Goal: Contribute content

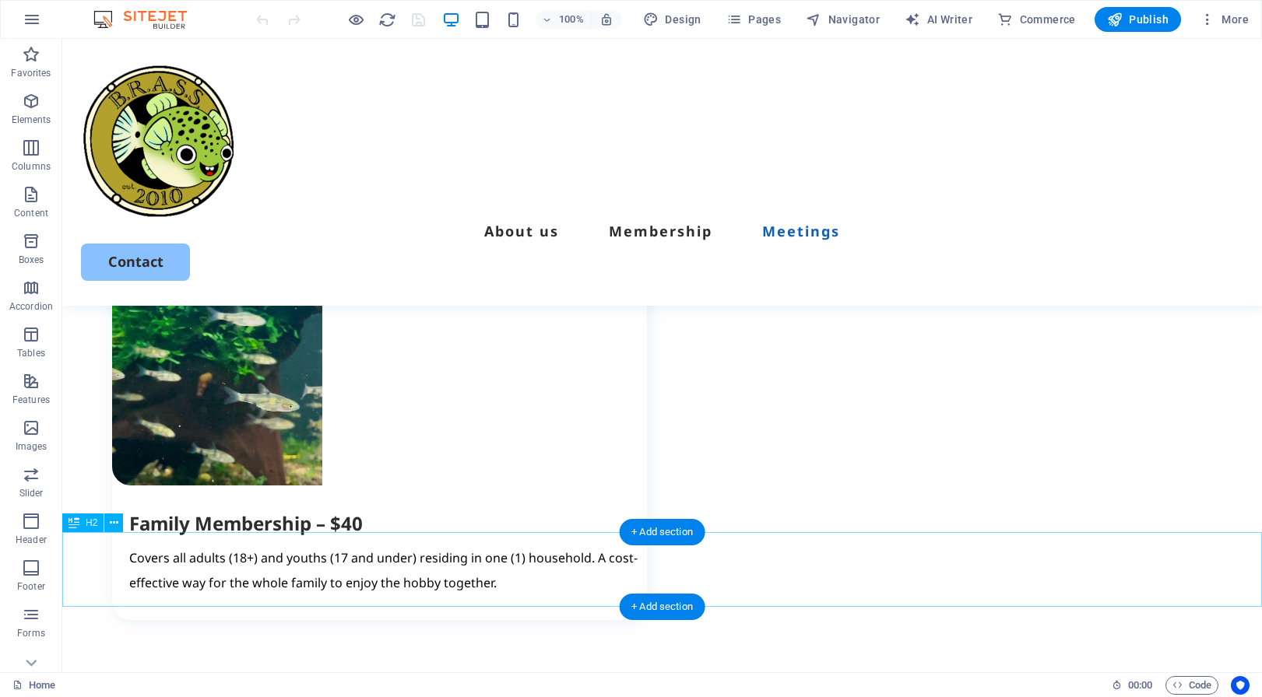
scroll to position [2791, 0]
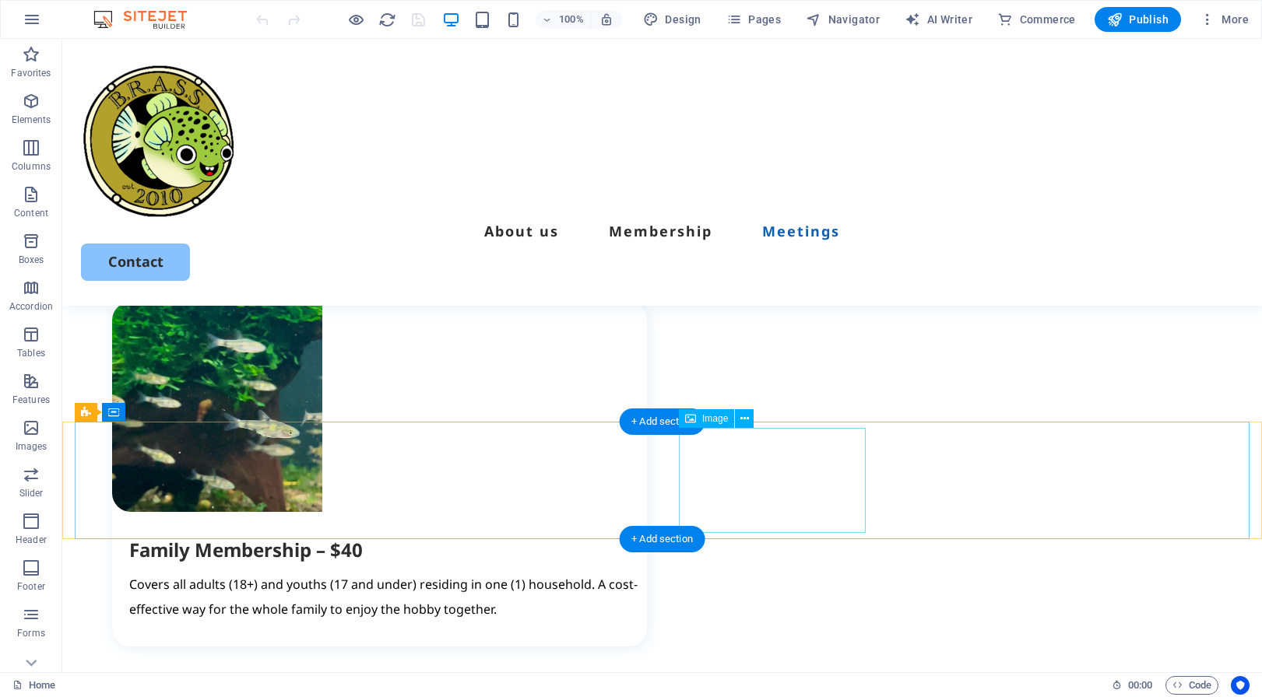
select select "px"
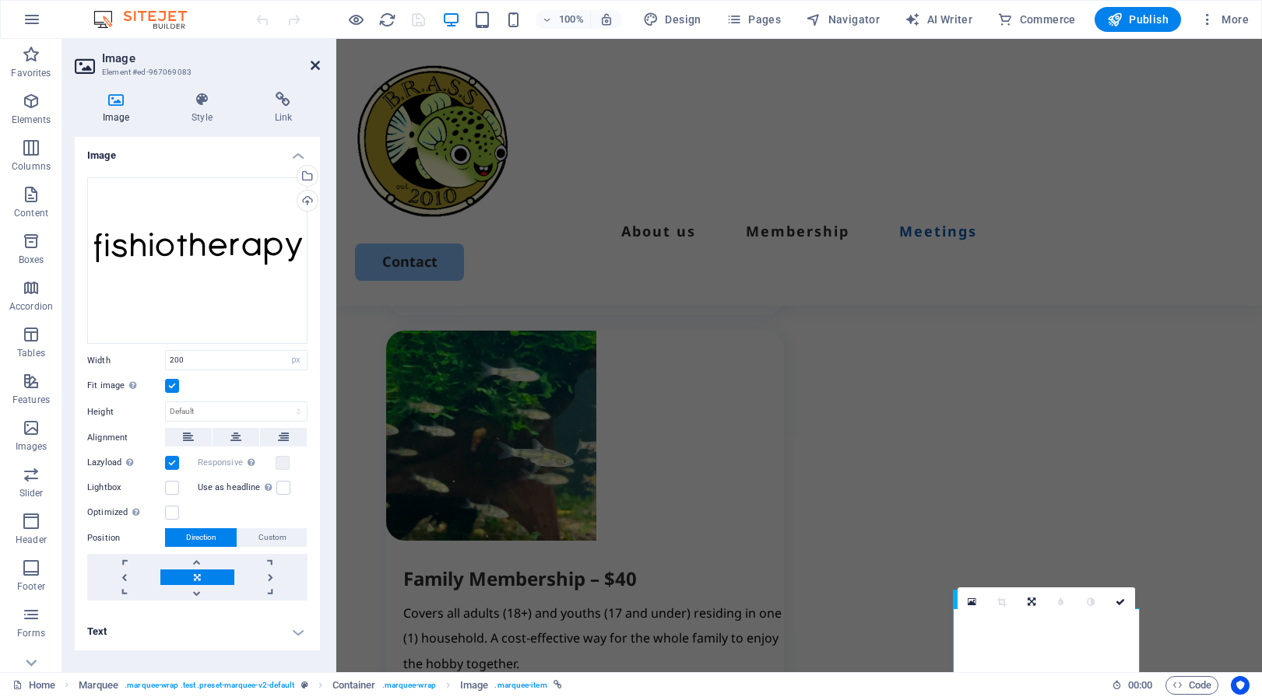
click at [318, 62] on icon at bounding box center [315, 65] width 9 height 12
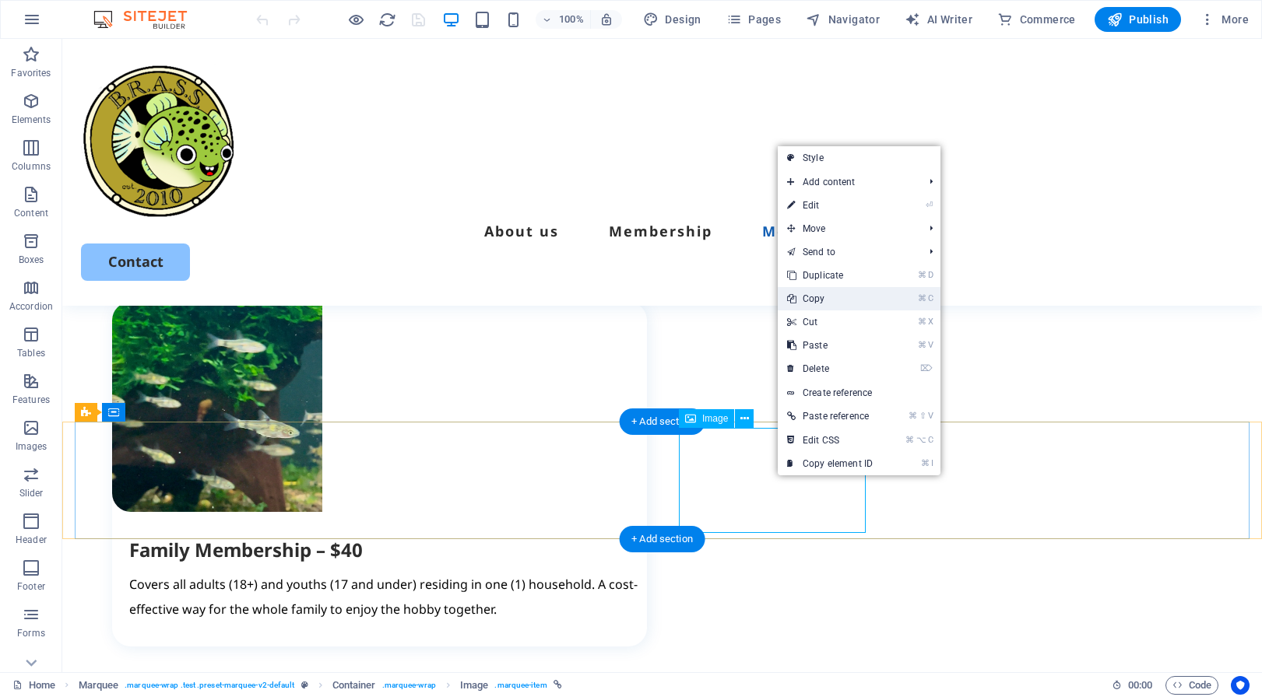
click at [830, 303] on link "⌘ C Copy" at bounding box center [830, 298] width 104 height 23
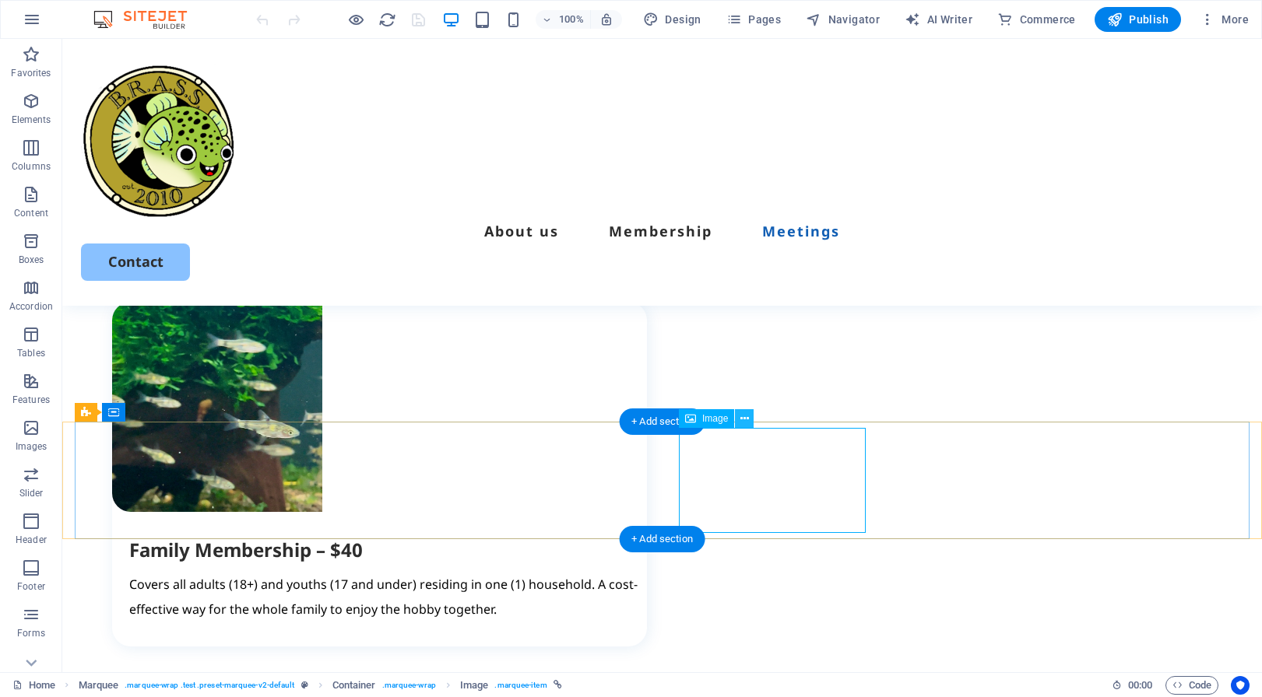
click at [746, 416] on icon at bounding box center [744, 419] width 9 height 16
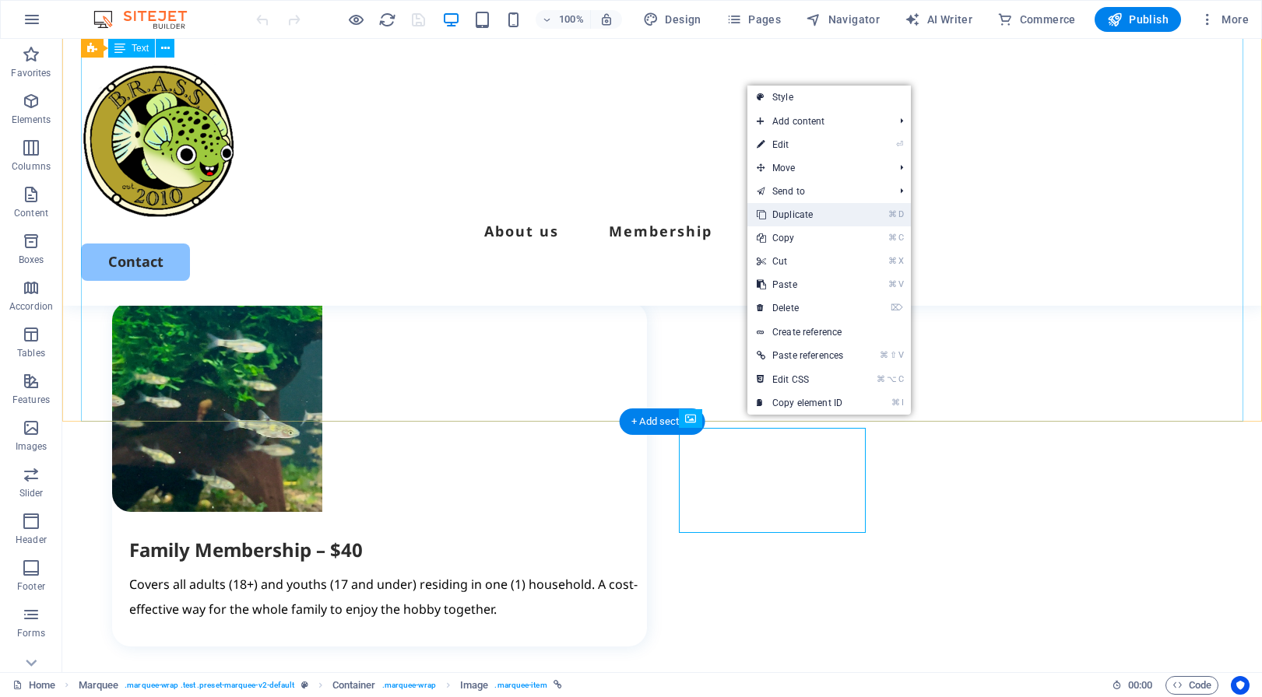
click at [807, 213] on link "⌘ D Duplicate" at bounding box center [799, 214] width 105 height 23
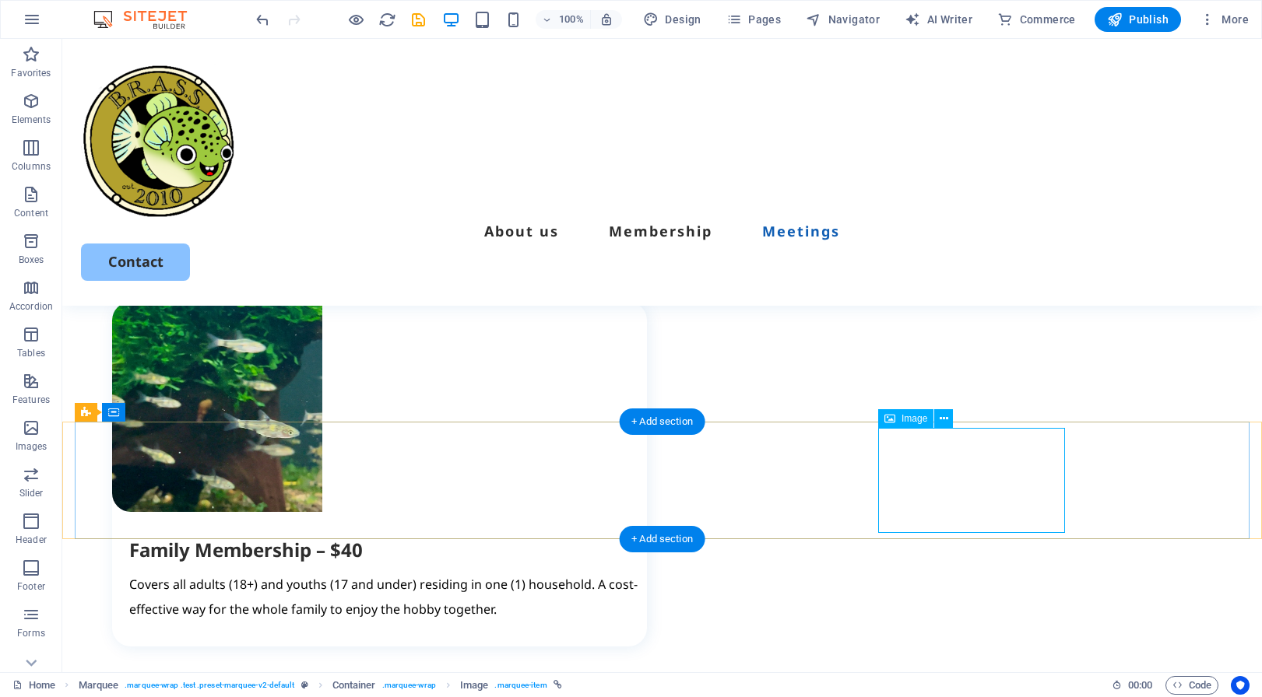
click at [945, 418] on icon at bounding box center [943, 419] width 9 height 16
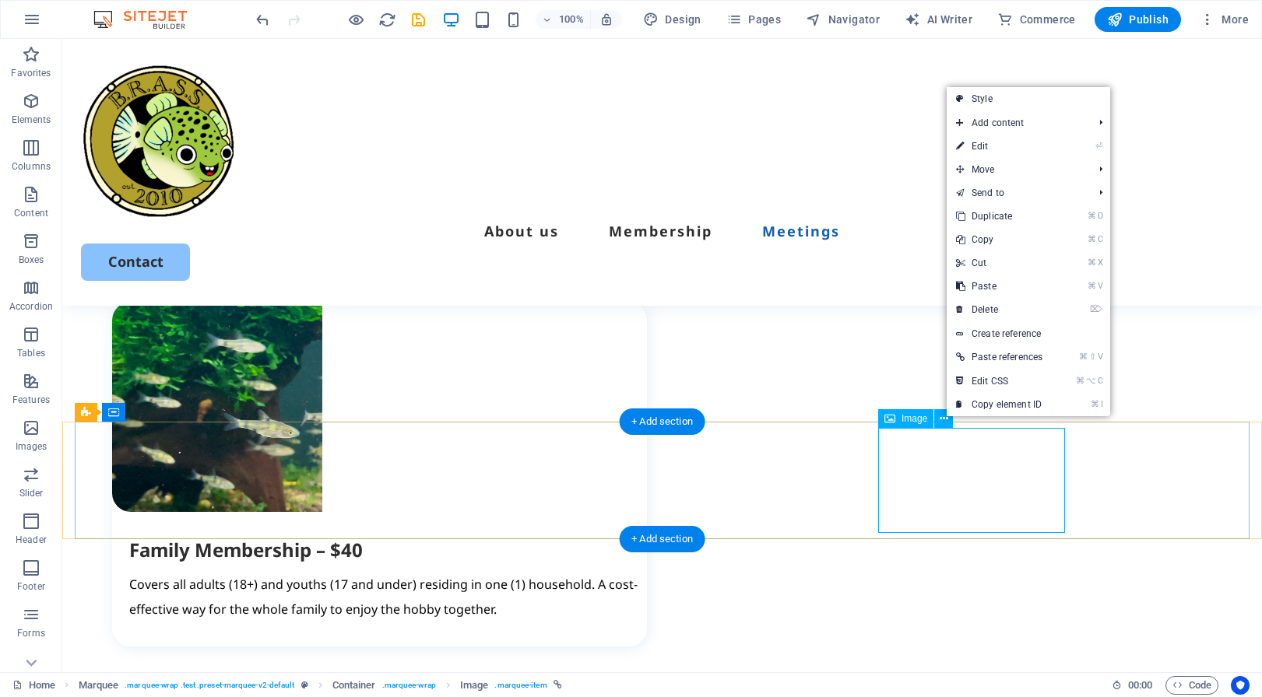
click at [907, 420] on span "Image" at bounding box center [914, 418] width 26 height 9
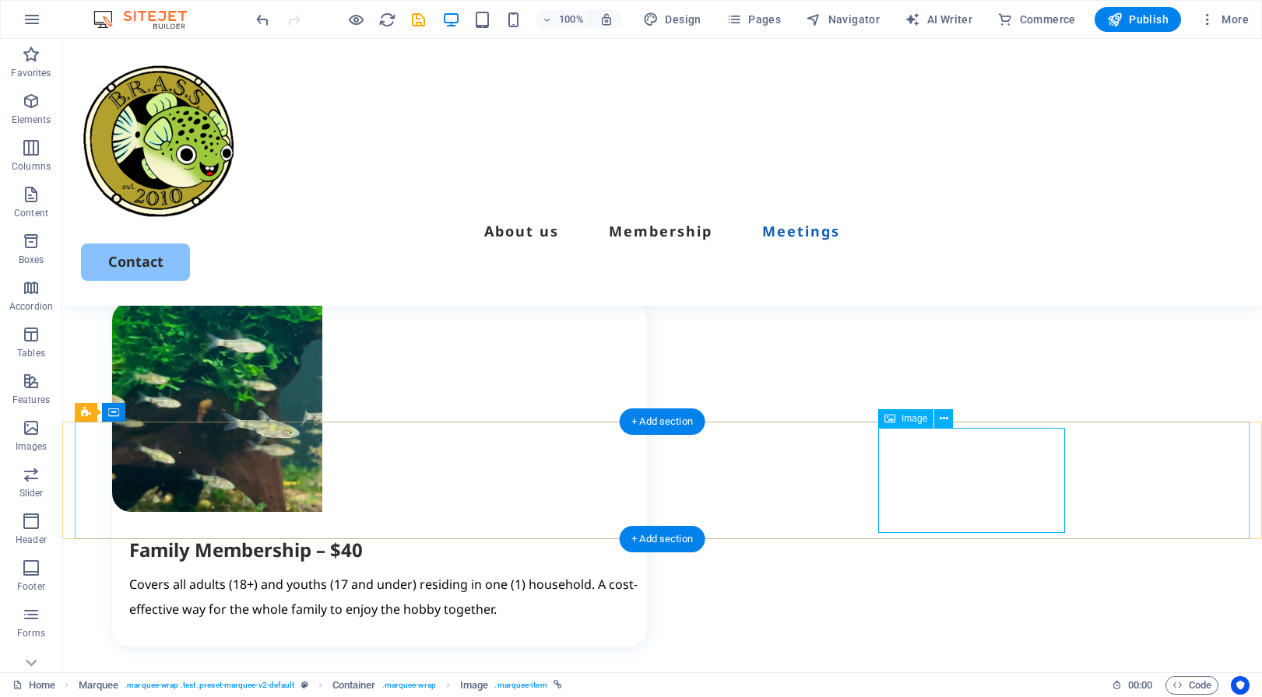
click at [907, 420] on span "Image" at bounding box center [914, 418] width 26 height 9
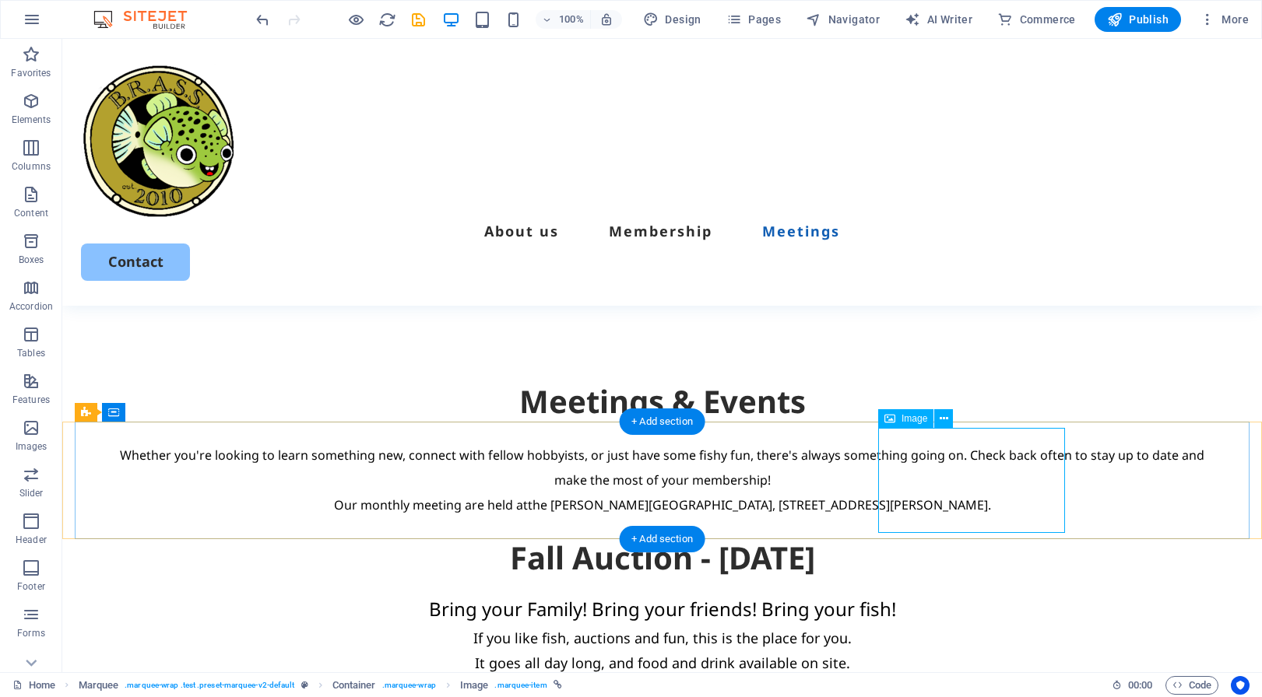
select select "px"
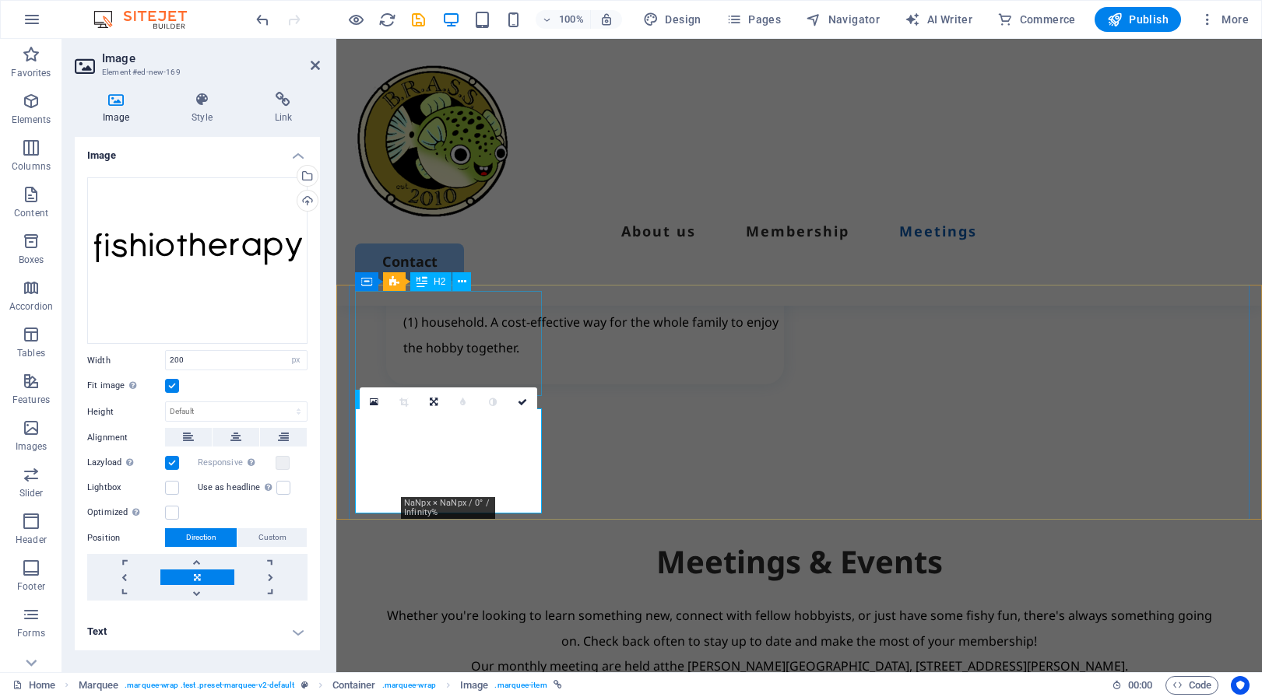
scroll to position [3111, 0]
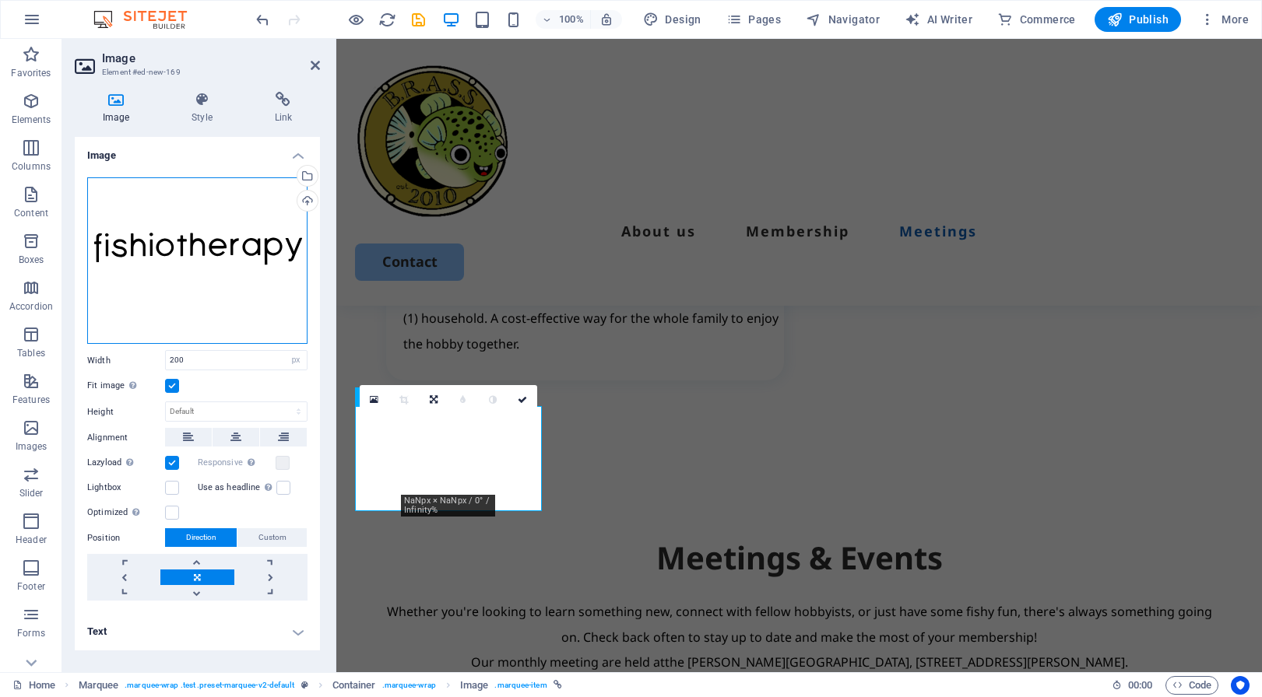
click at [243, 240] on div "Drag files here, click to choose files or select files from Files or our free s…" at bounding box center [197, 260] width 220 height 167
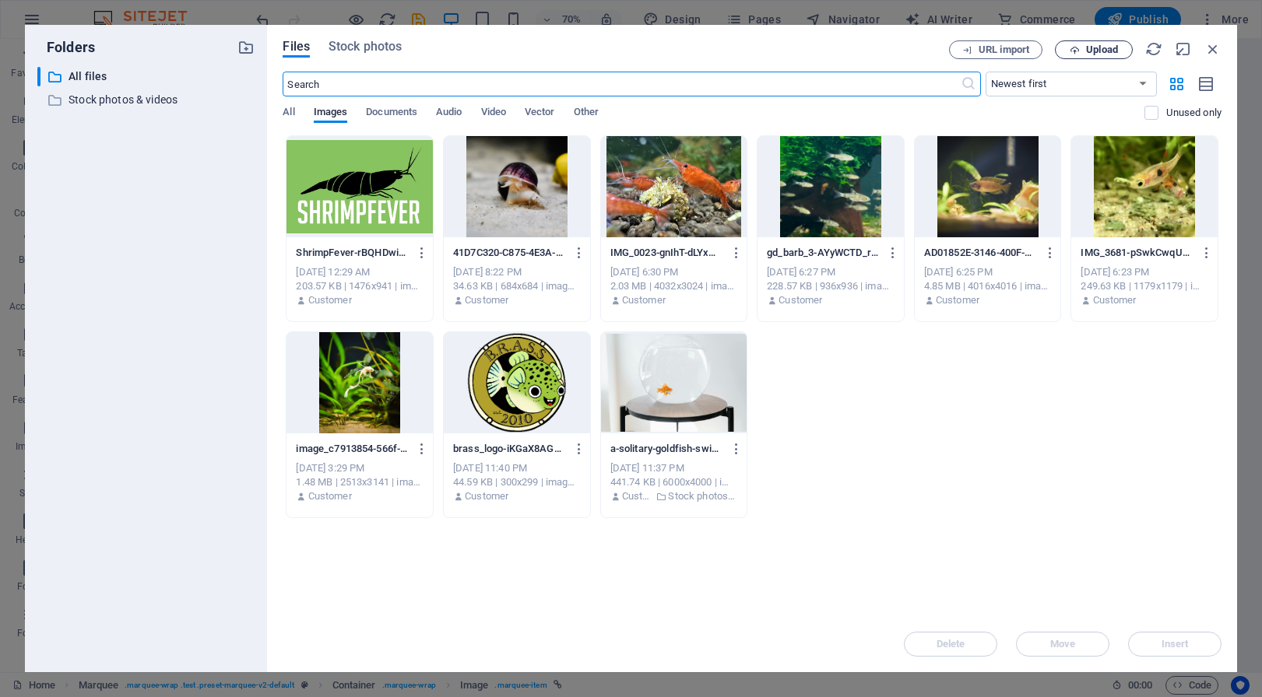
click at [1091, 47] on span "Upload" at bounding box center [1102, 49] width 32 height 9
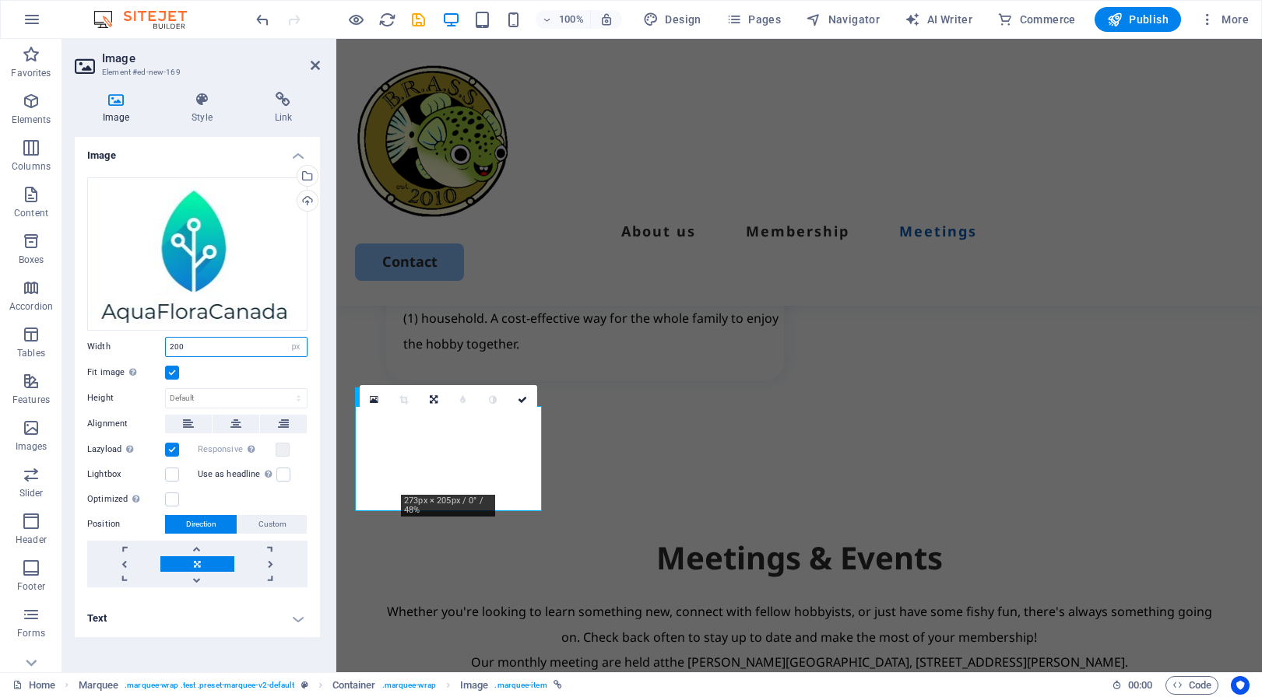
drag, startPoint x: 193, startPoint y: 344, endPoint x: 174, endPoint y: 343, distance: 18.7
click at [174, 343] on input "200" at bounding box center [236, 347] width 141 height 19
type input "250"
click at [314, 64] on icon at bounding box center [315, 65] width 9 height 12
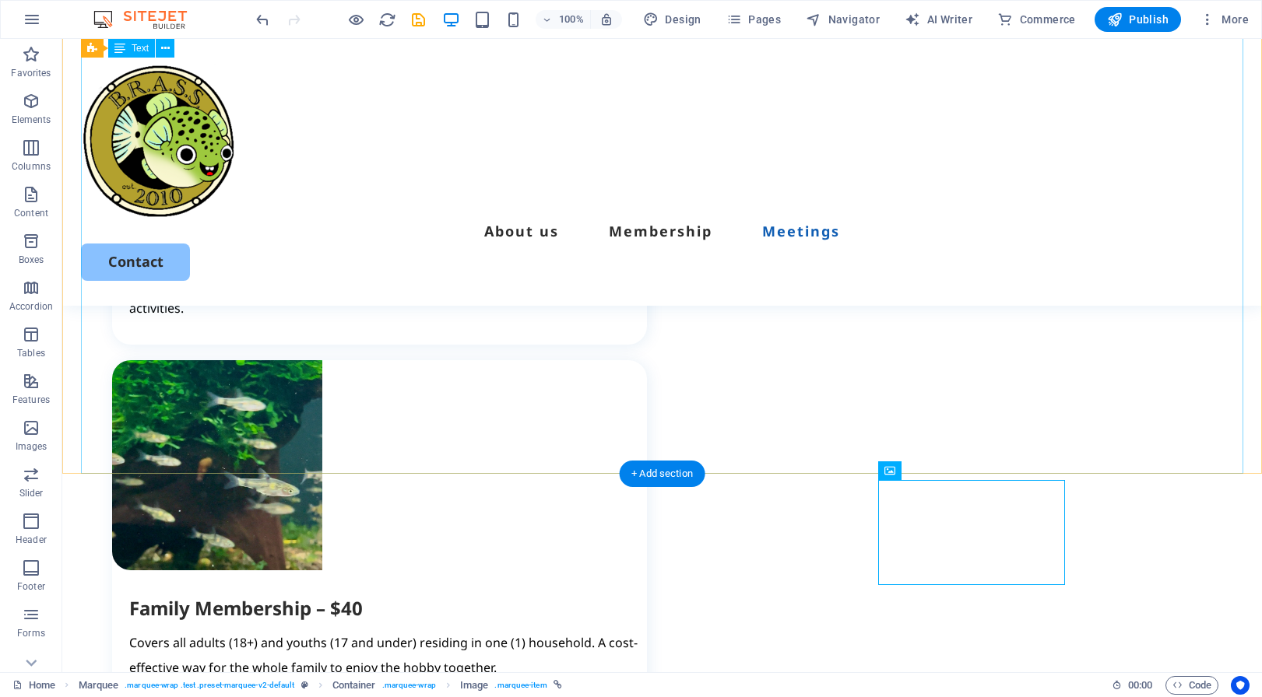
scroll to position [2747, 0]
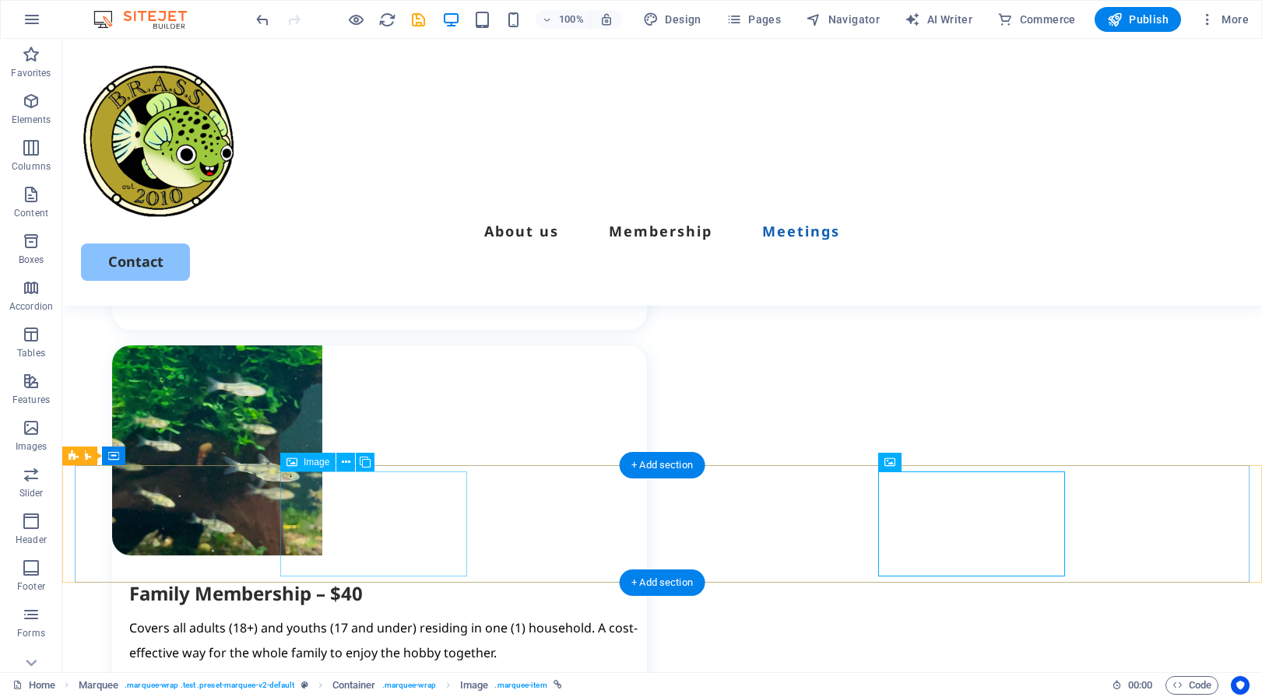
click at [315, 462] on span "Image" at bounding box center [317, 462] width 26 height 9
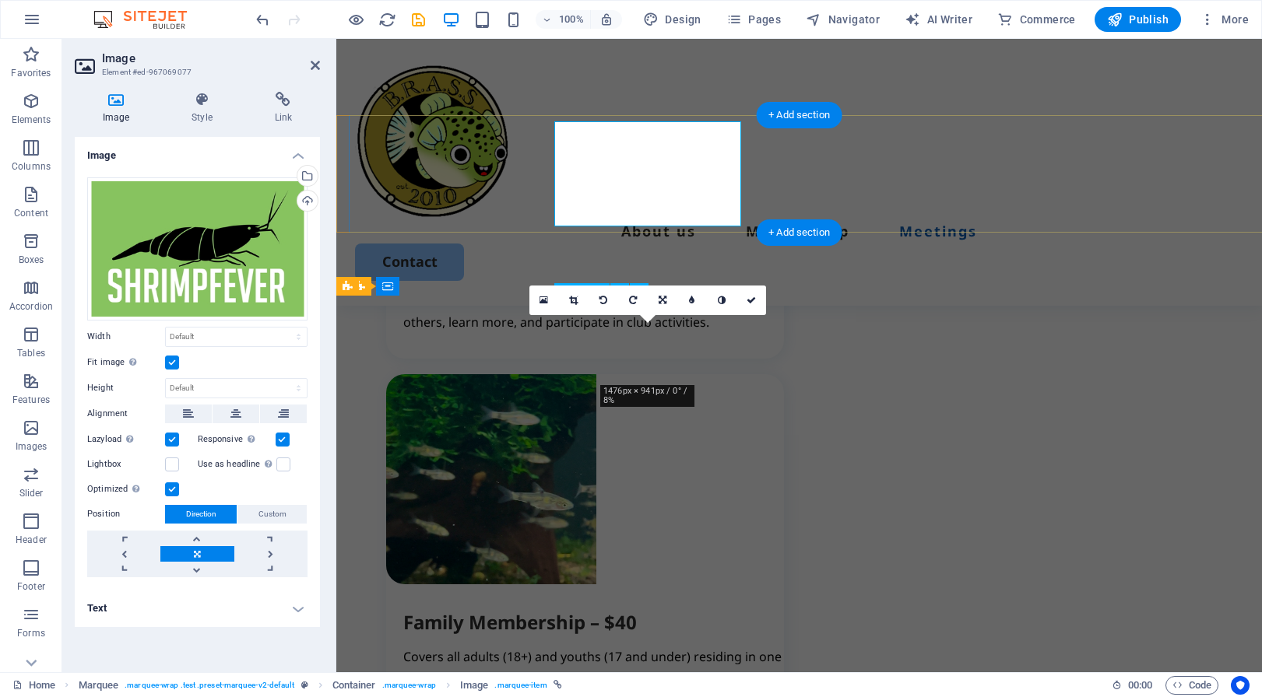
scroll to position [3098, 0]
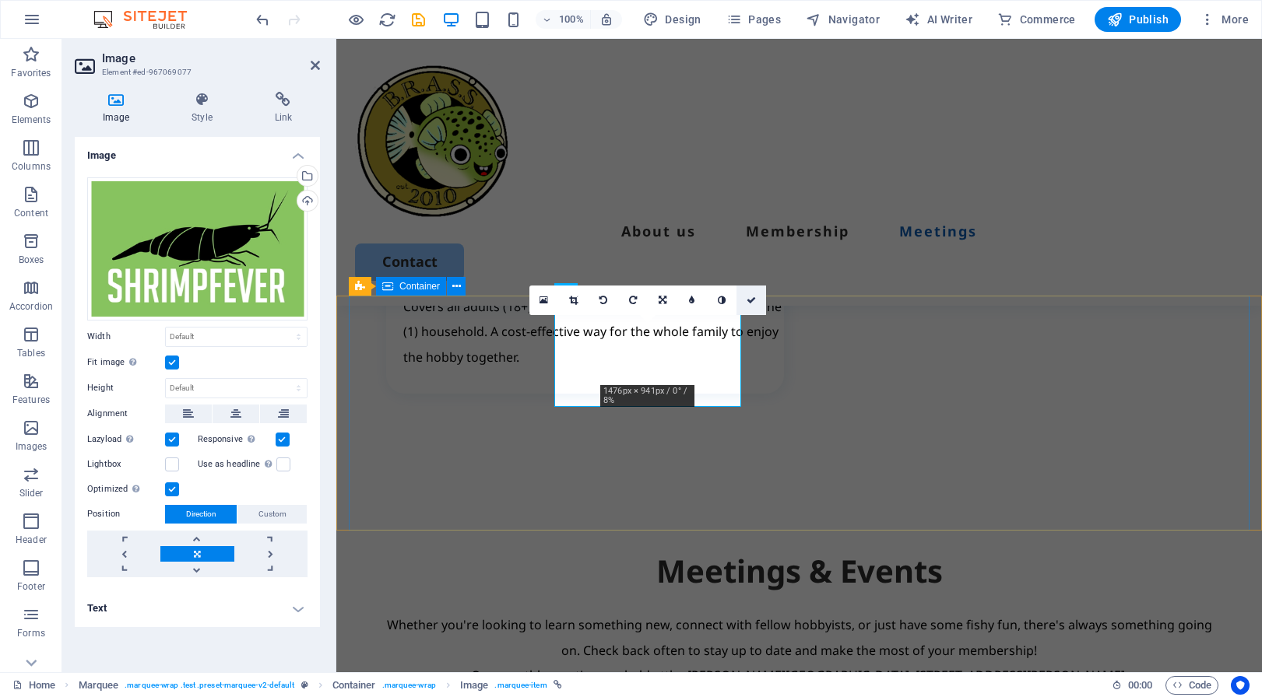
click at [749, 301] on icon at bounding box center [750, 300] width 9 height 9
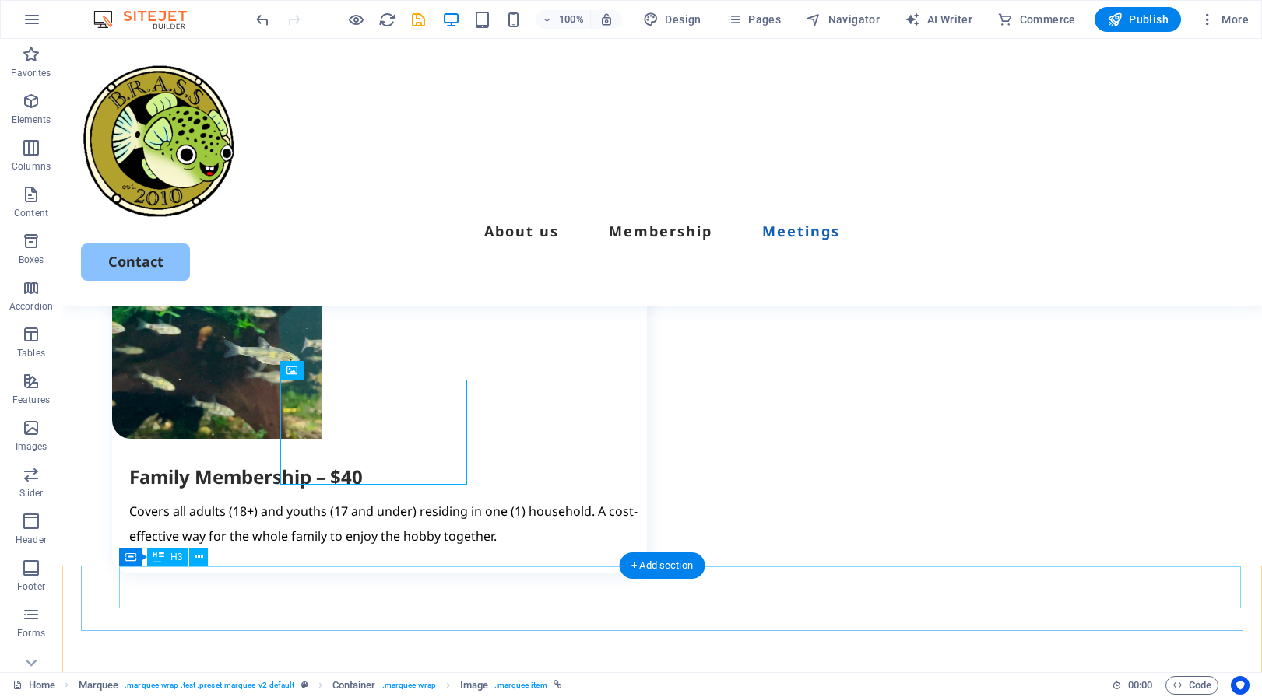
scroll to position [2884, 0]
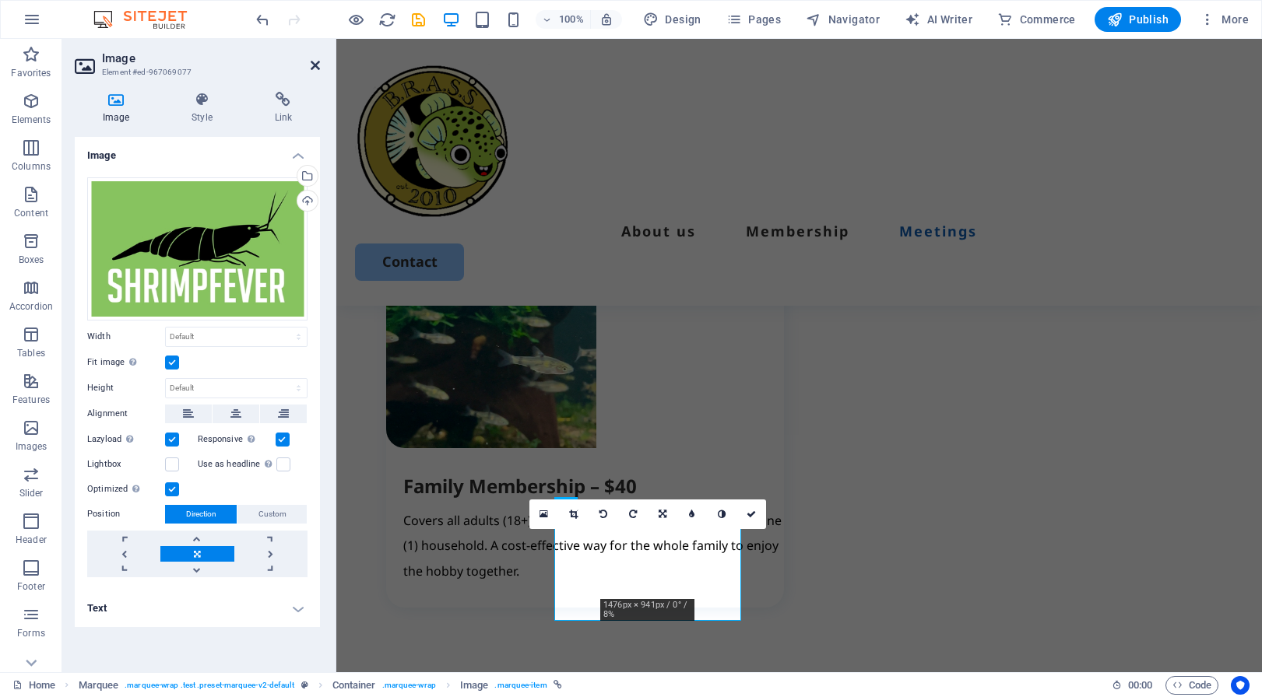
click at [317, 66] on icon at bounding box center [315, 65] width 9 height 12
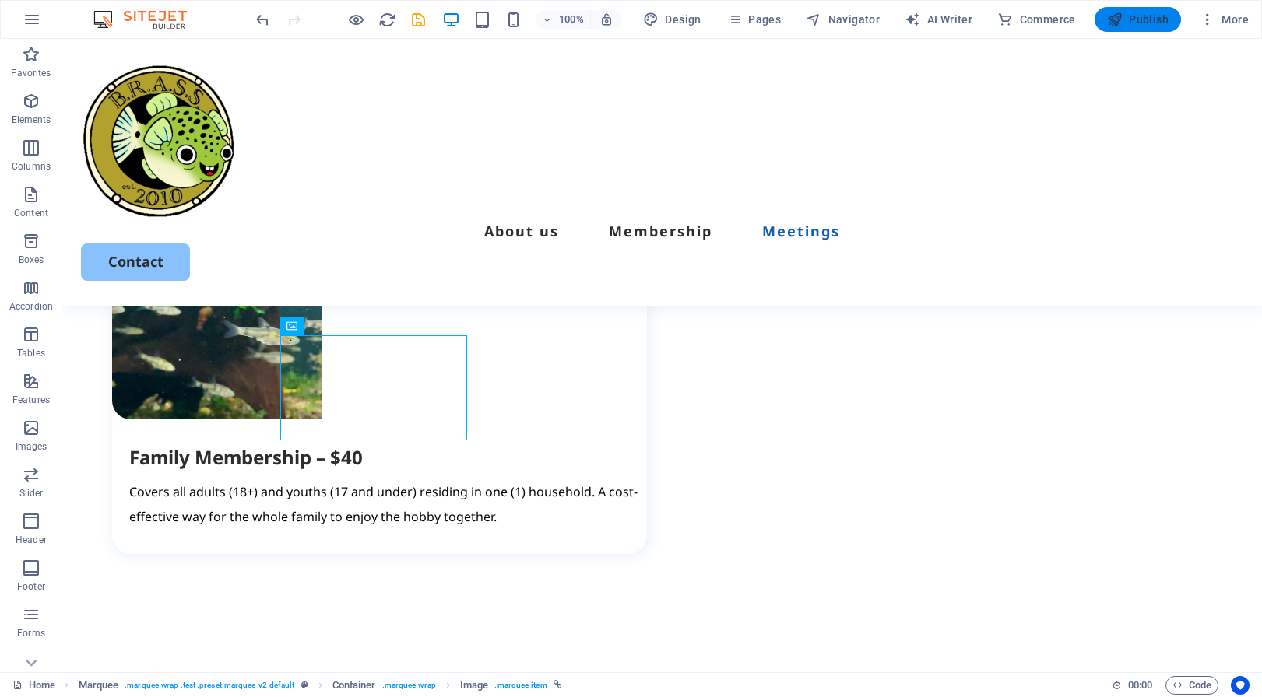
click at [1142, 21] on span "Publish" at bounding box center [1137, 20] width 61 height 16
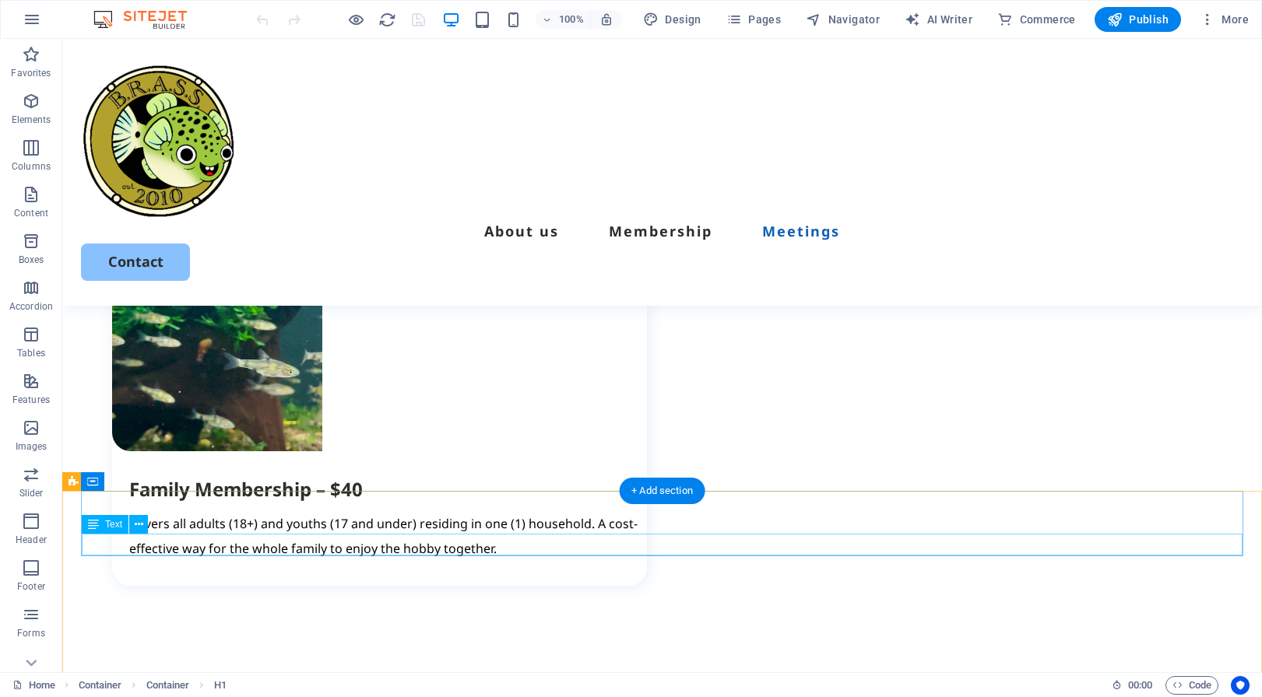
scroll to position [2831, 0]
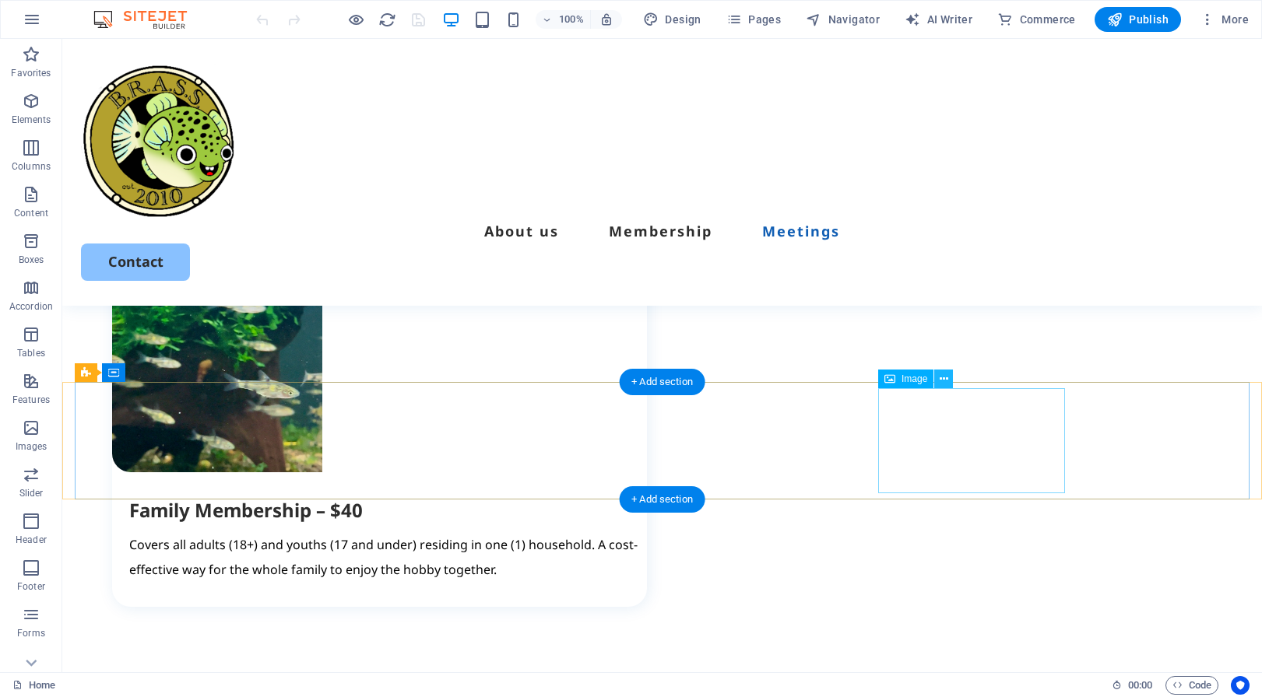
click at [943, 379] on icon at bounding box center [943, 379] width 9 height 16
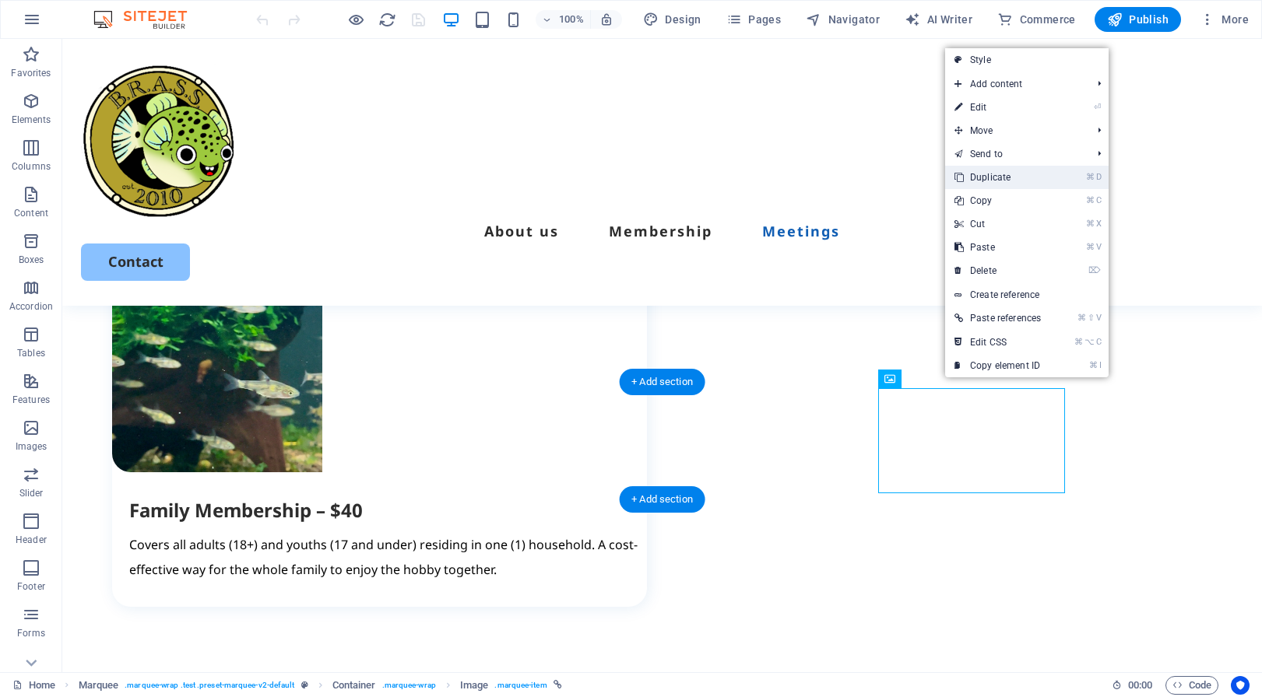
click at [1017, 177] on link "⌘ D Duplicate" at bounding box center [997, 177] width 105 height 23
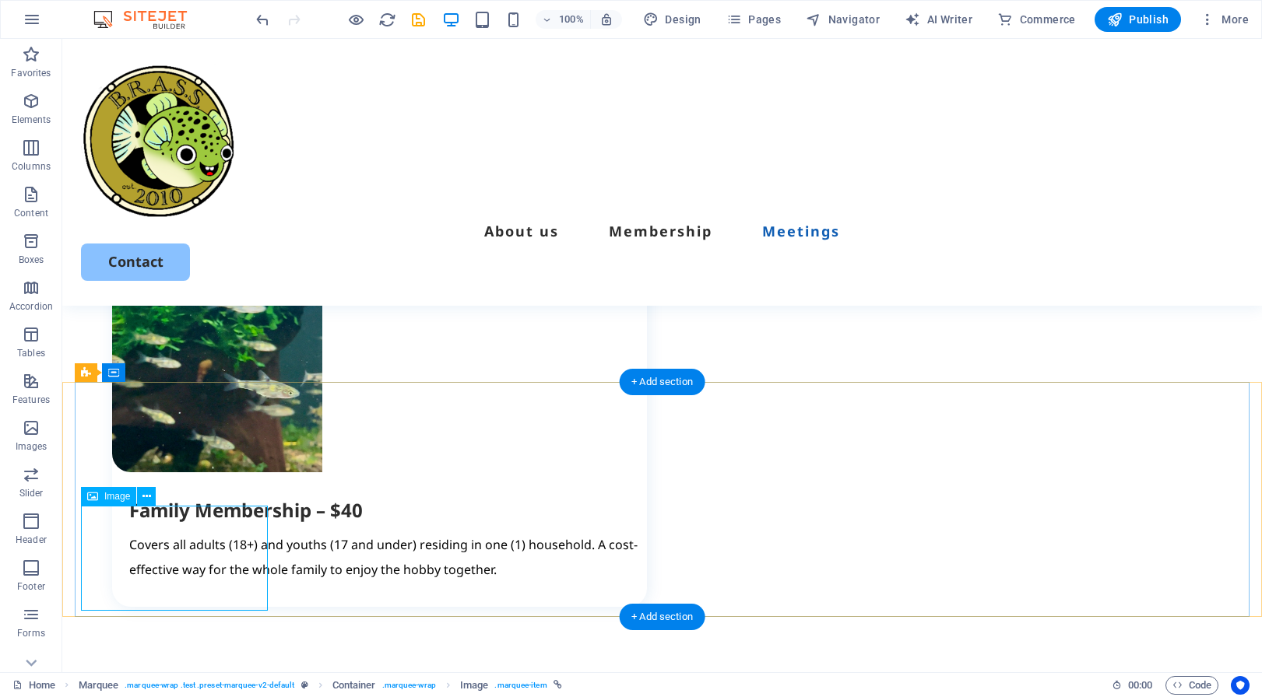
select select "px"
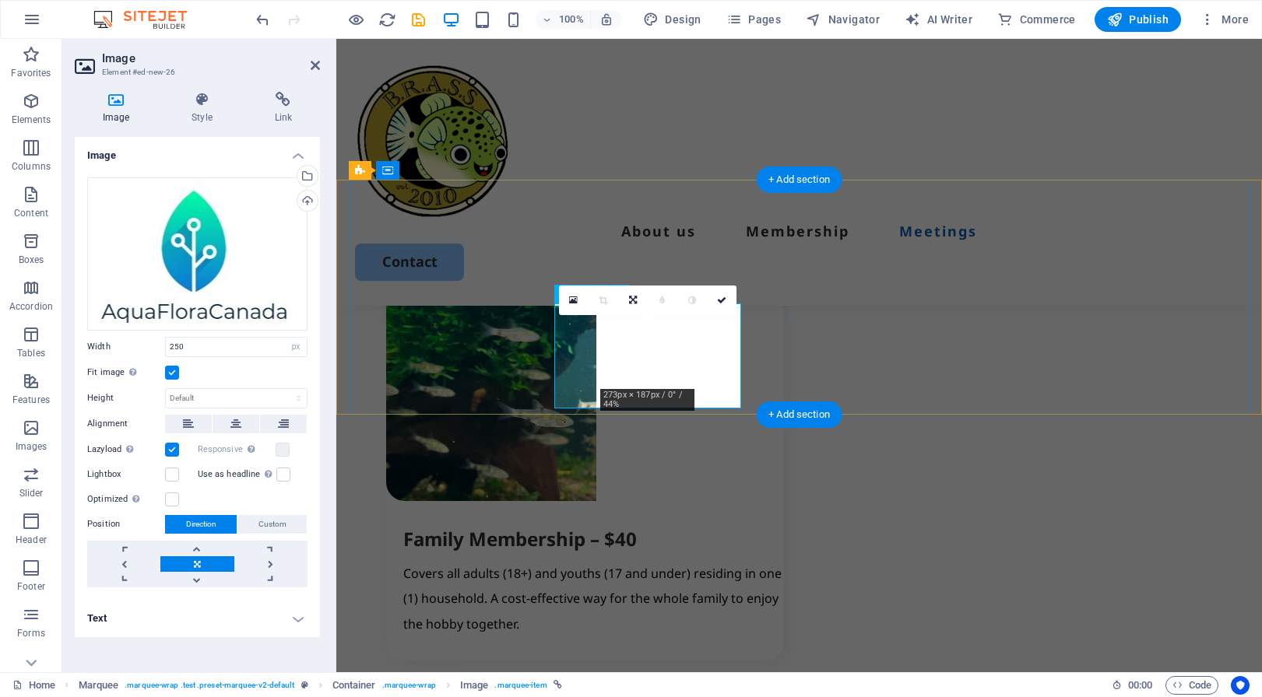
scroll to position [3214, 0]
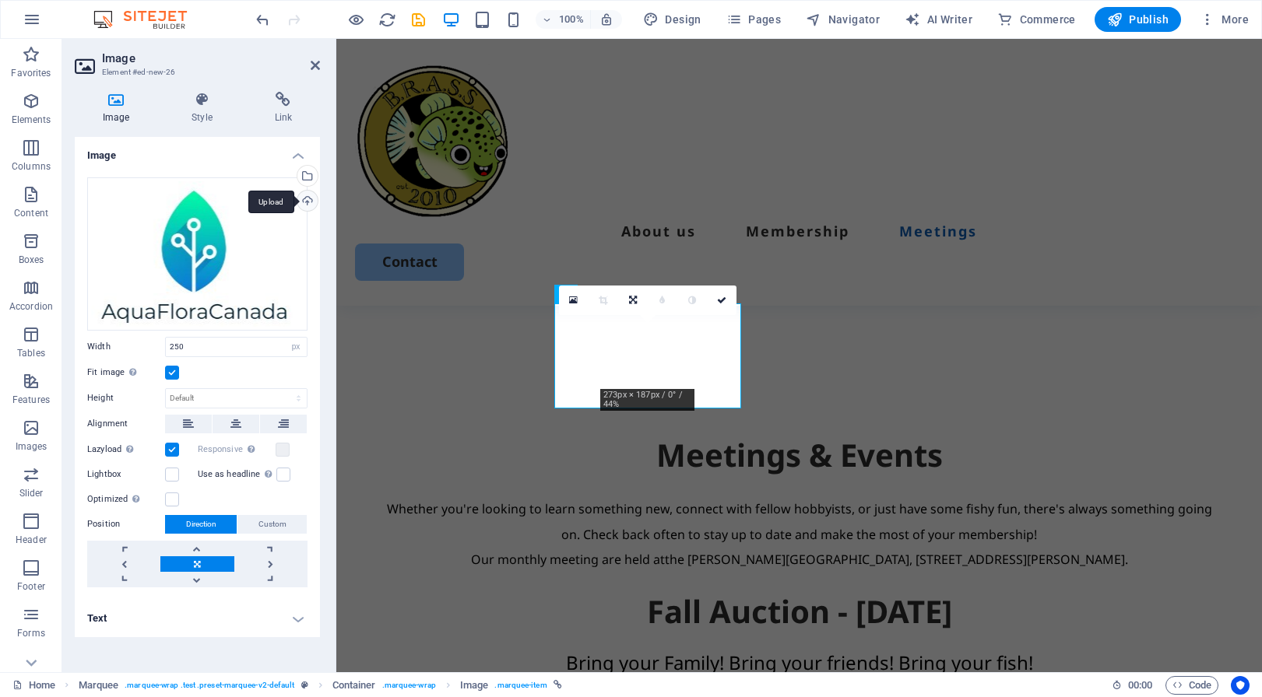
click at [309, 203] on div "Upload" at bounding box center [305, 202] width 23 height 23
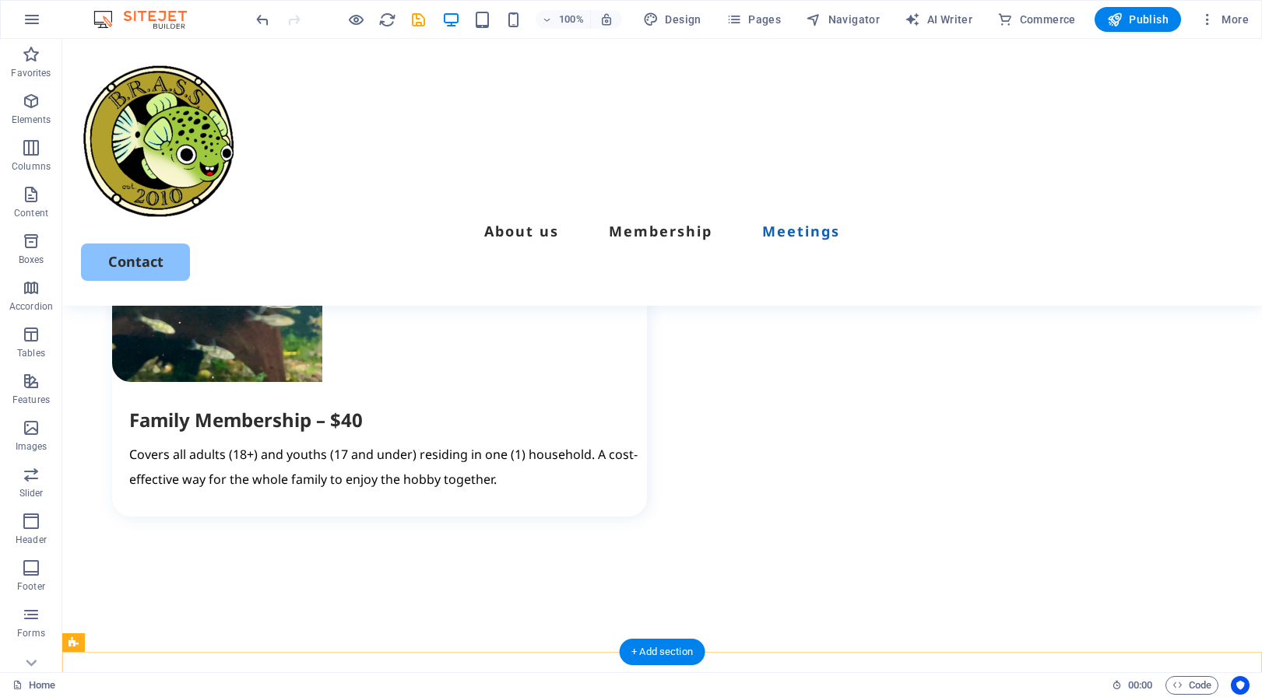
scroll to position [2796, 0]
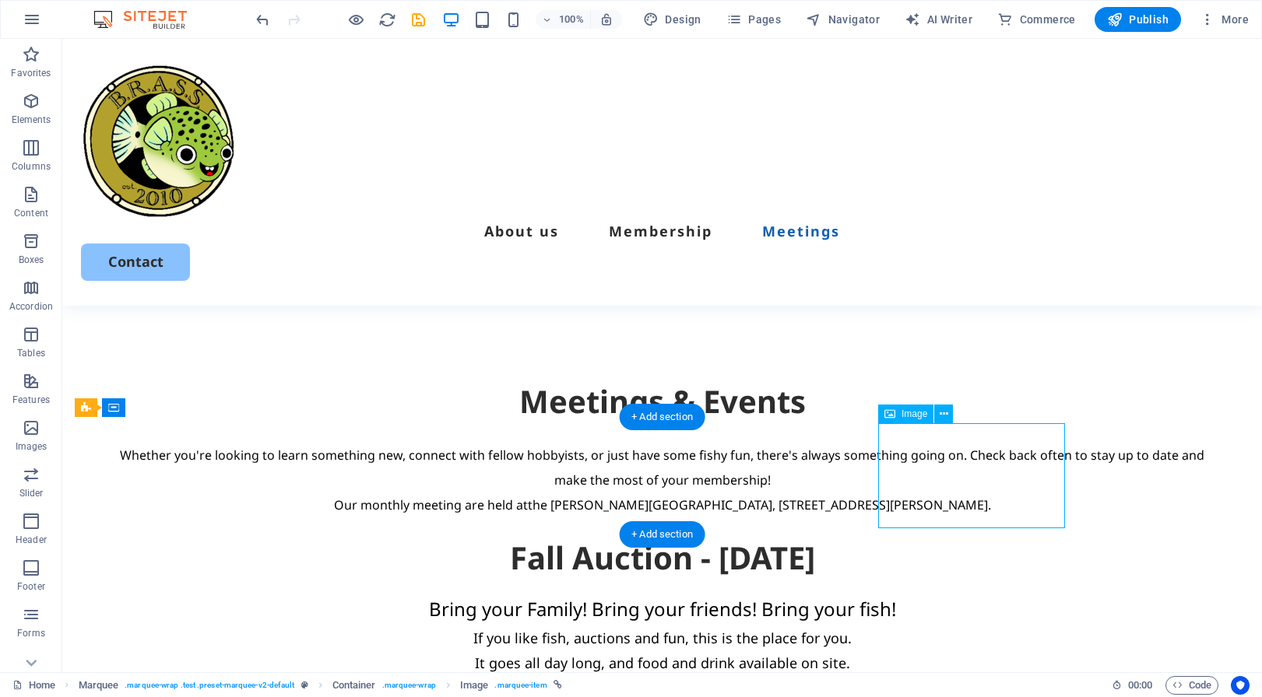
select select "px"
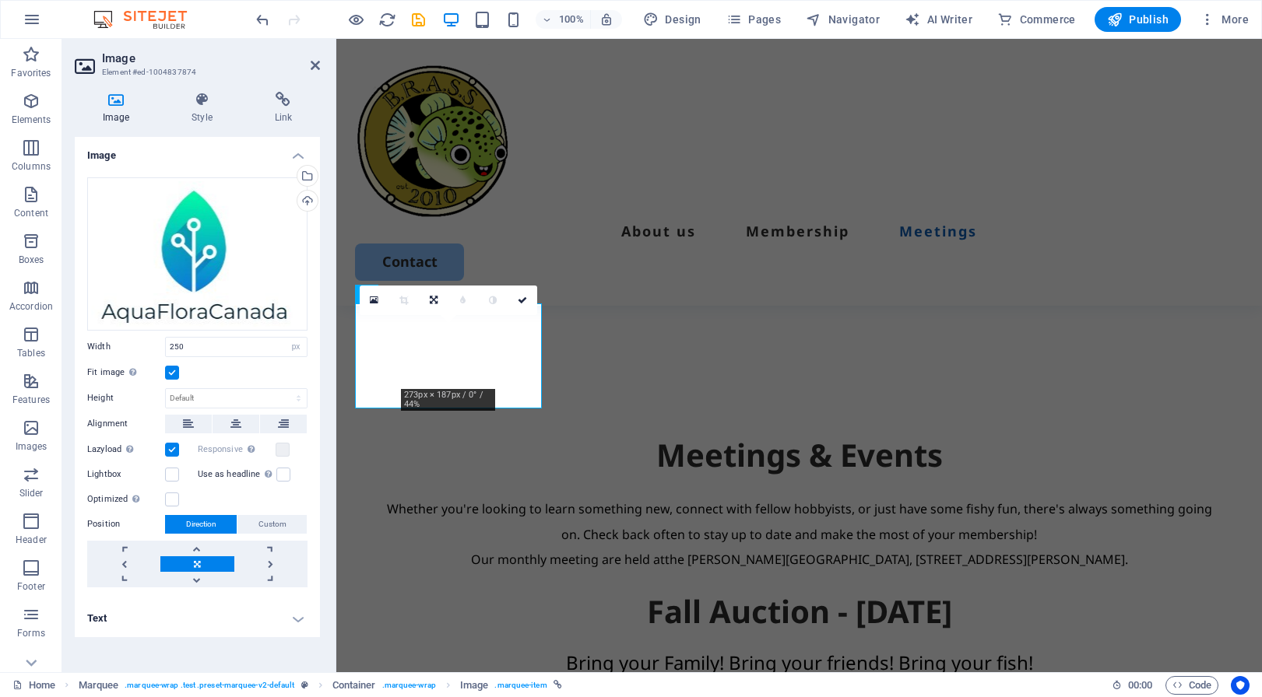
click at [238, 507] on div "Optimized Images are compressed to improve page speed." at bounding box center [197, 499] width 220 height 19
click at [304, 621] on h4 "Text" at bounding box center [197, 618] width 245 height 37
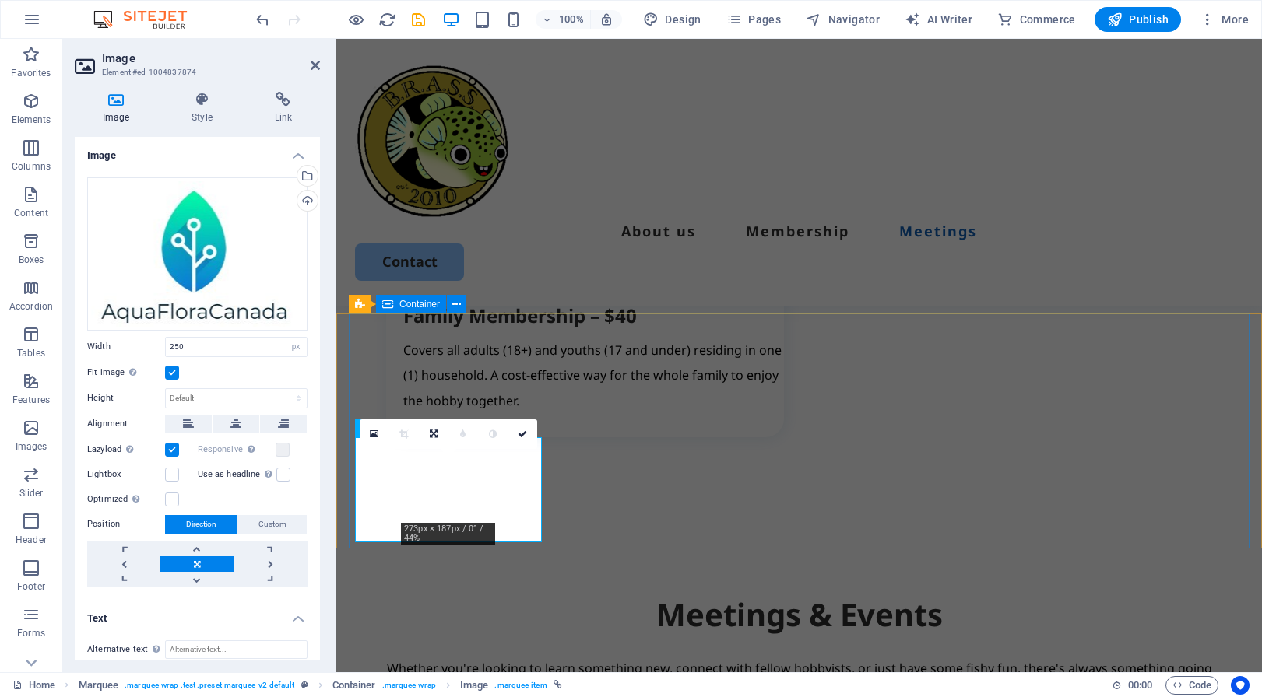
scroll to position [3007, 0]
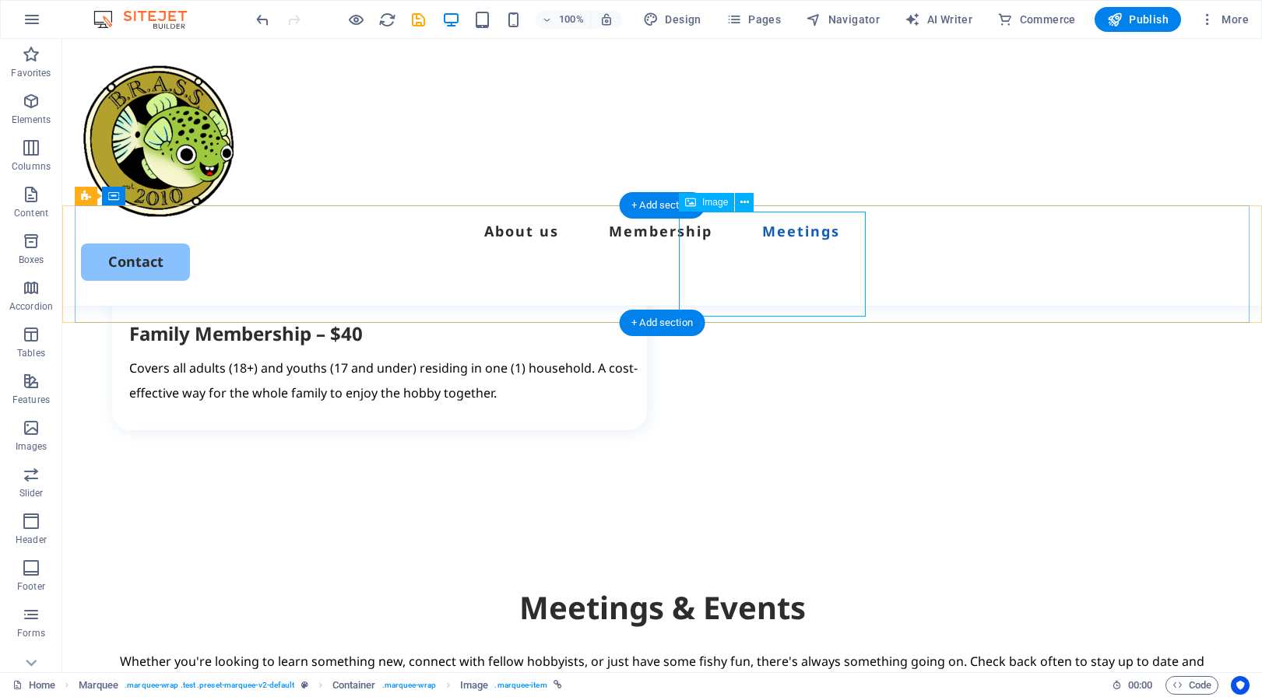
select select "px"
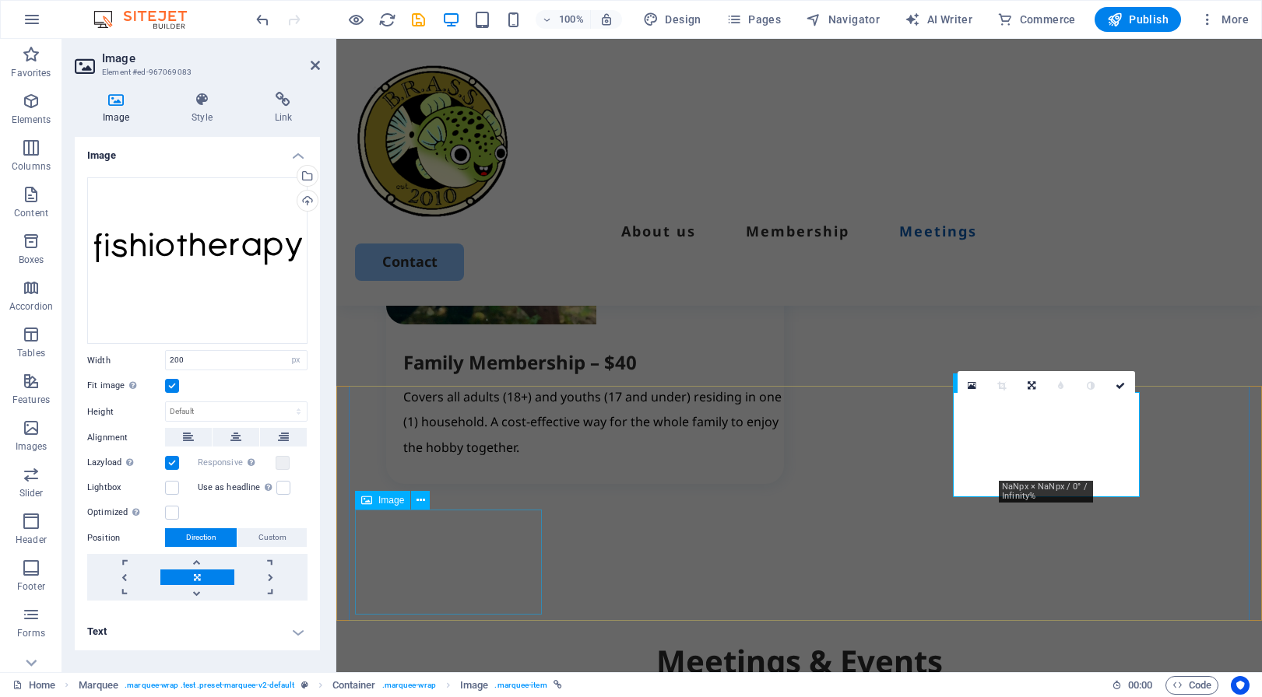
select select "px"
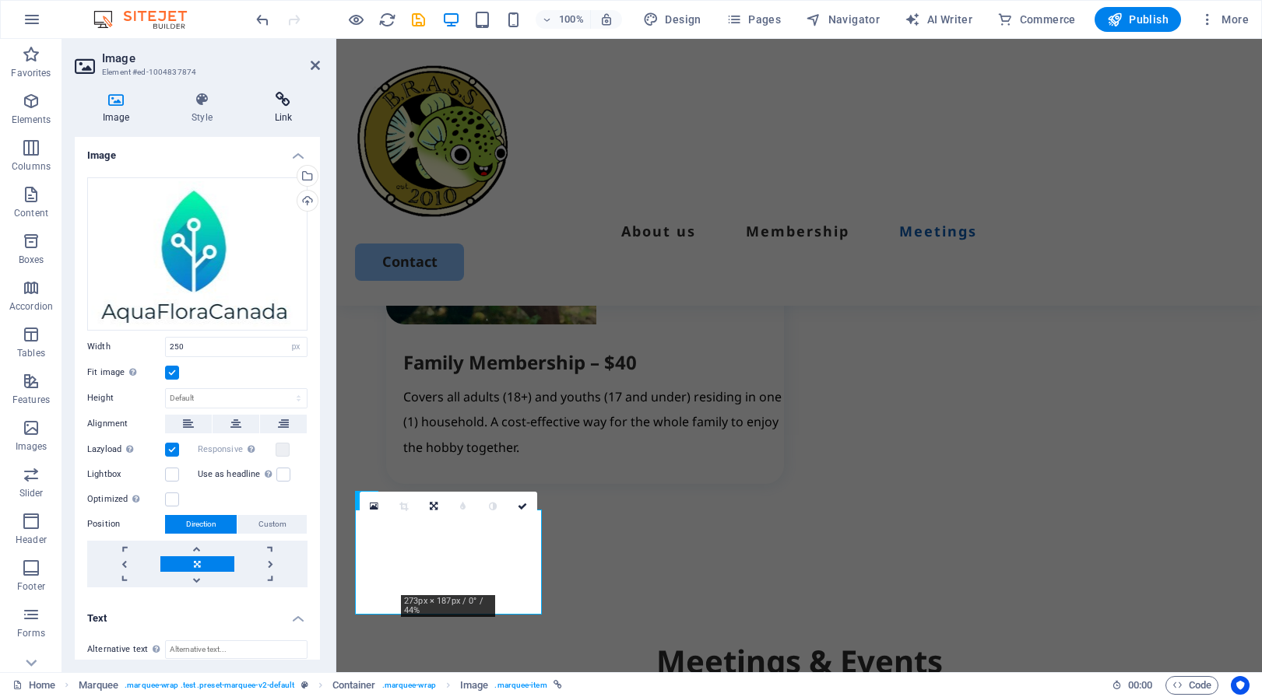
click at [285, 104] on icon at bounding box center [283, 100] width 73 height 16
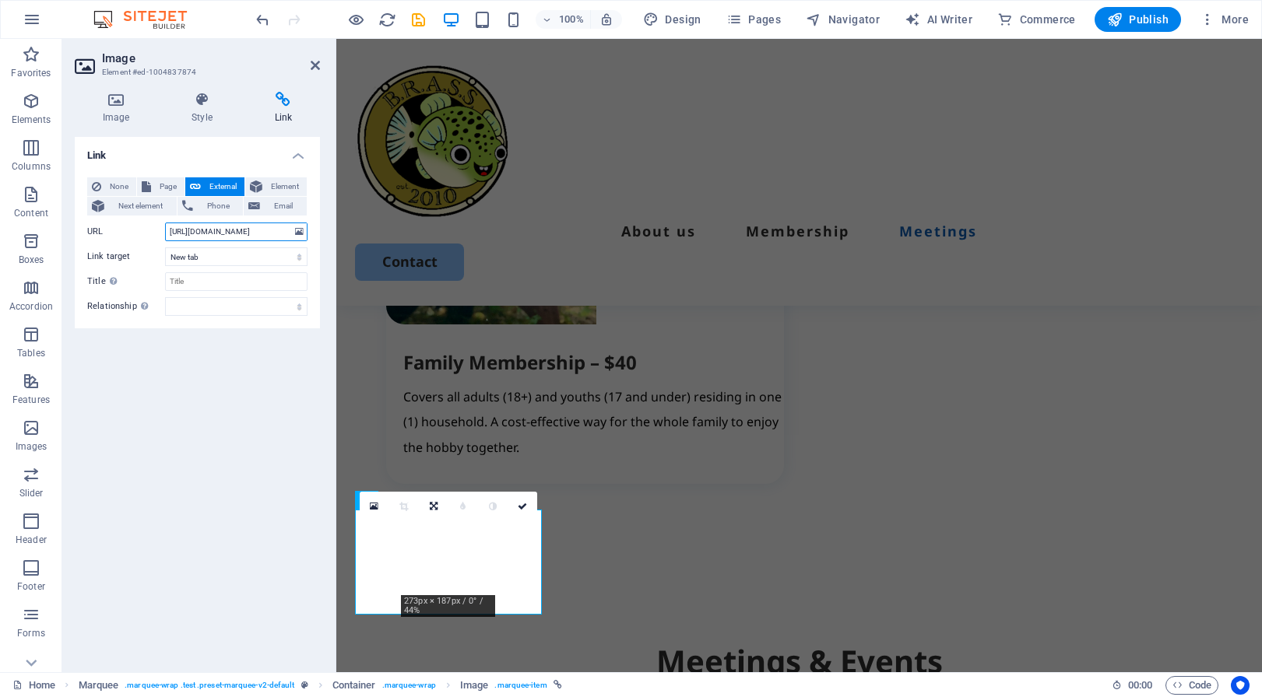
drag, startPoint x: 284, startPoint y: 231, endPoint x: 140, endPoint y: 231, distance: 144.0
click at [140, 231] on div "URL https://fishiotherapy.ca/" at bounding box center [197, 232] width 220 height 19
paste input "aquafloracanada.ca"
type input "https://aquafloracanada.ca"
click at [267, 359] on div "Link None Page External Element Next element Phone Email Page Home Legal Notice…" at bounding box center [197, 398] width 245 height 523
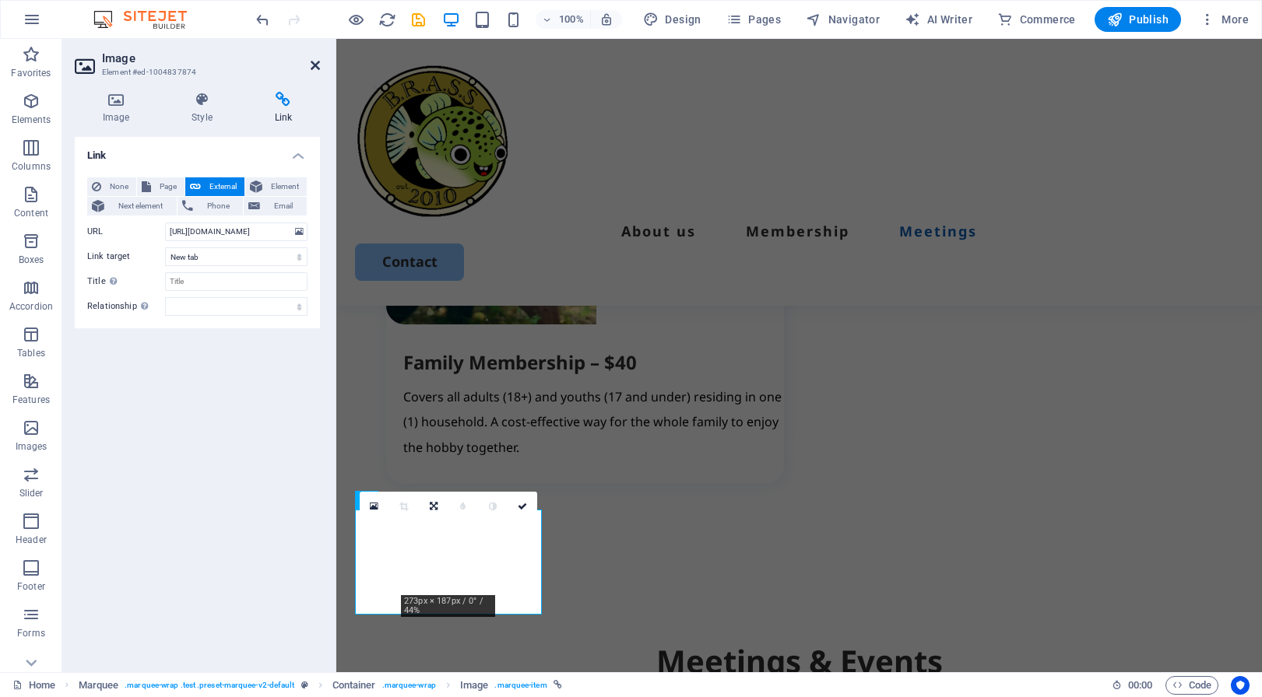
click at [314, 64] on icon at bounding box center [315, 65] width 9 height 12
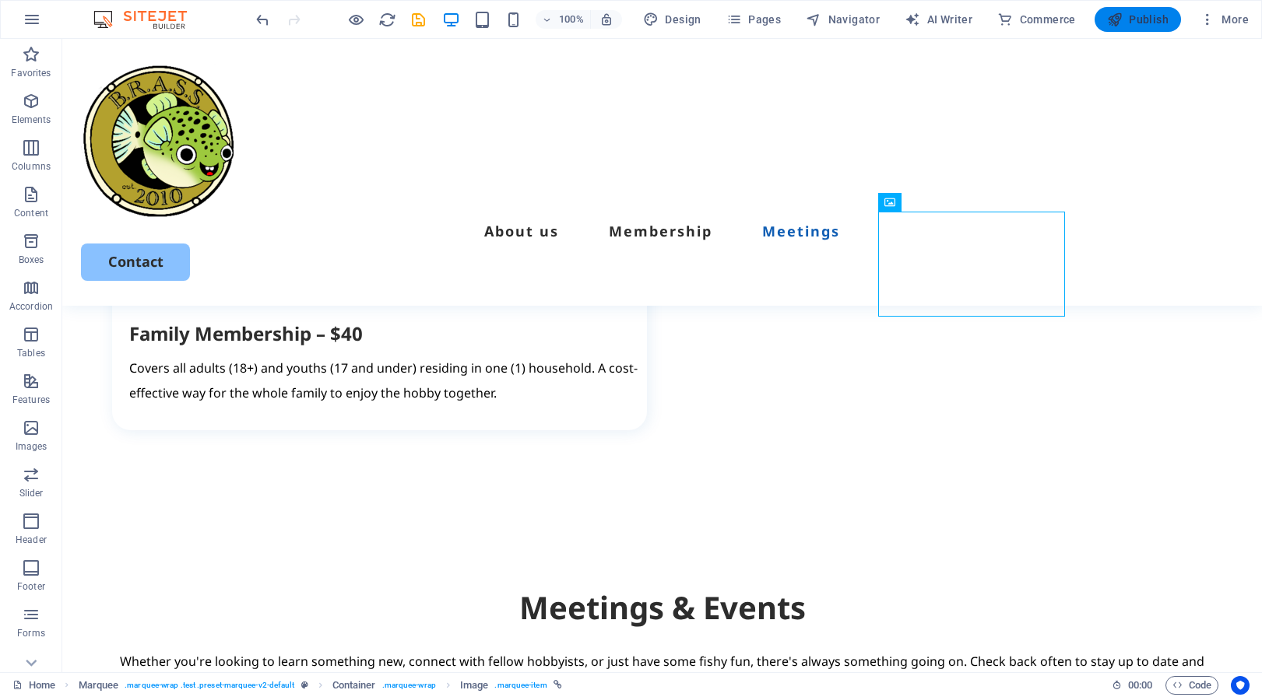
click at [1150, 19] on span "Publish" at bounding box center [1137, 20] width 61 height 16
